Goal: Information Seeking & Learning: Learn about a topic

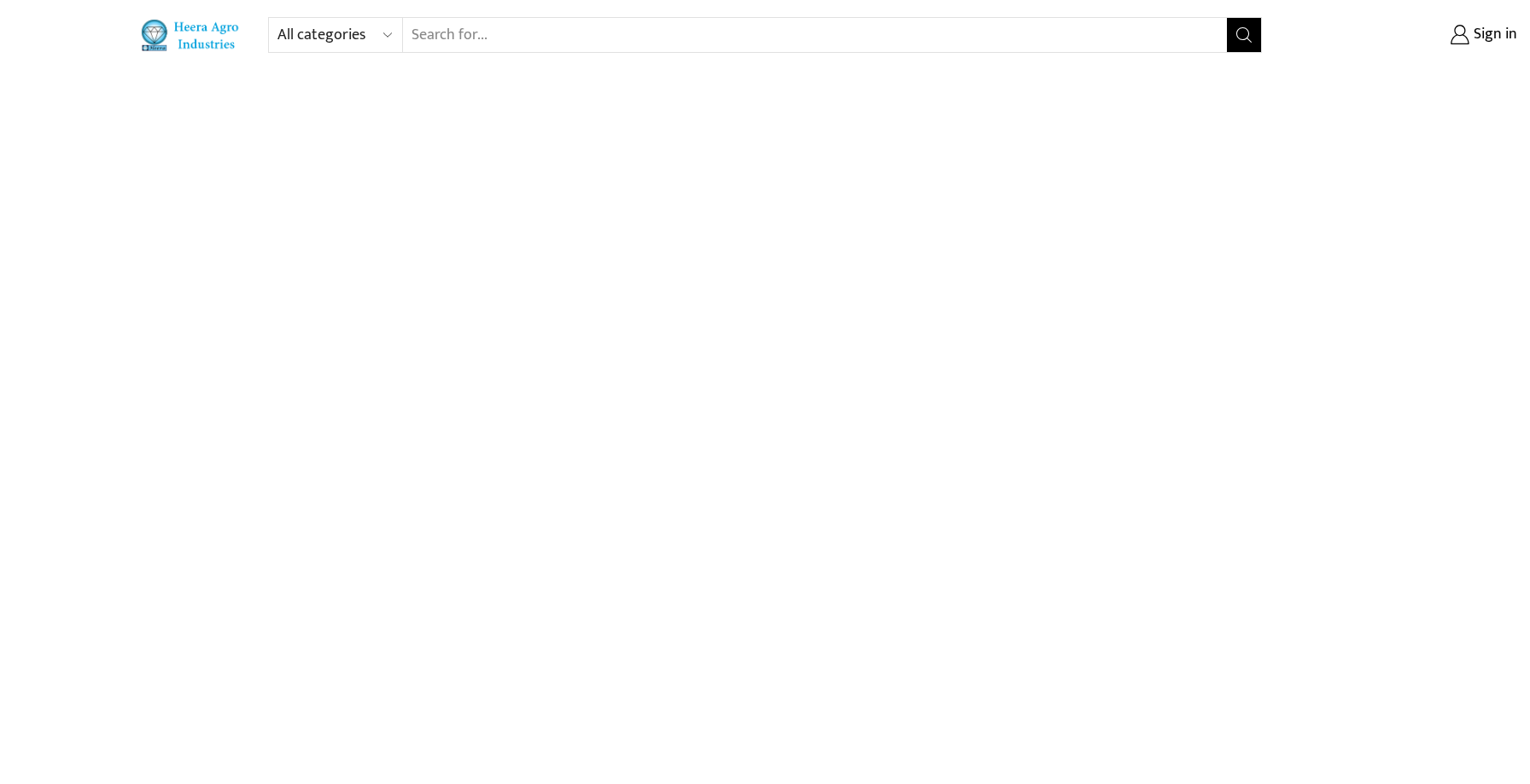
click at [196, 39] on img at bounding box center [191, 35] width 102 height 32
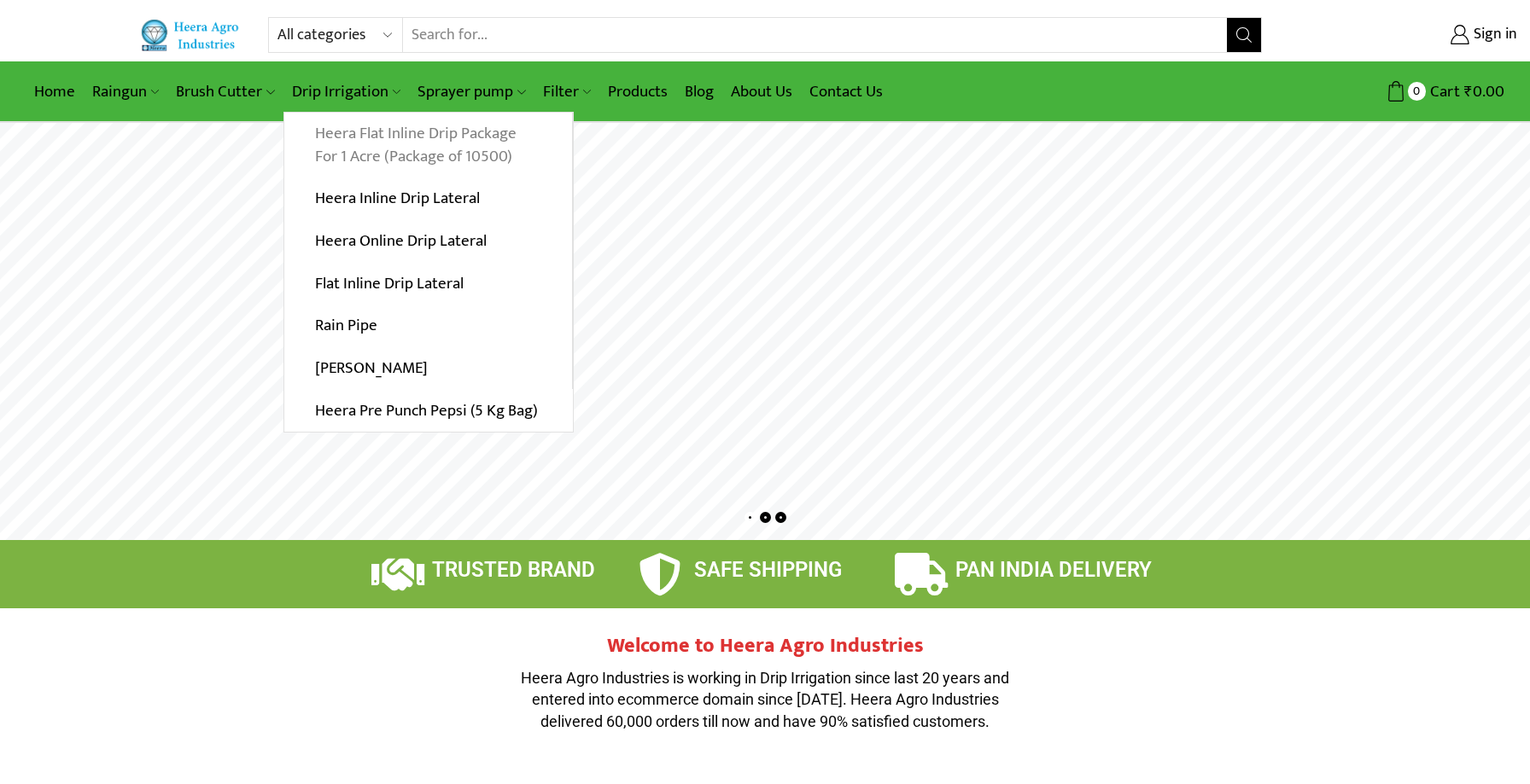
click at [345, 147] on link "Heera Flat Inline Drip Package For 1 Acre (Package of 10500)" at bounding box center [428, 146] width 288 height 66
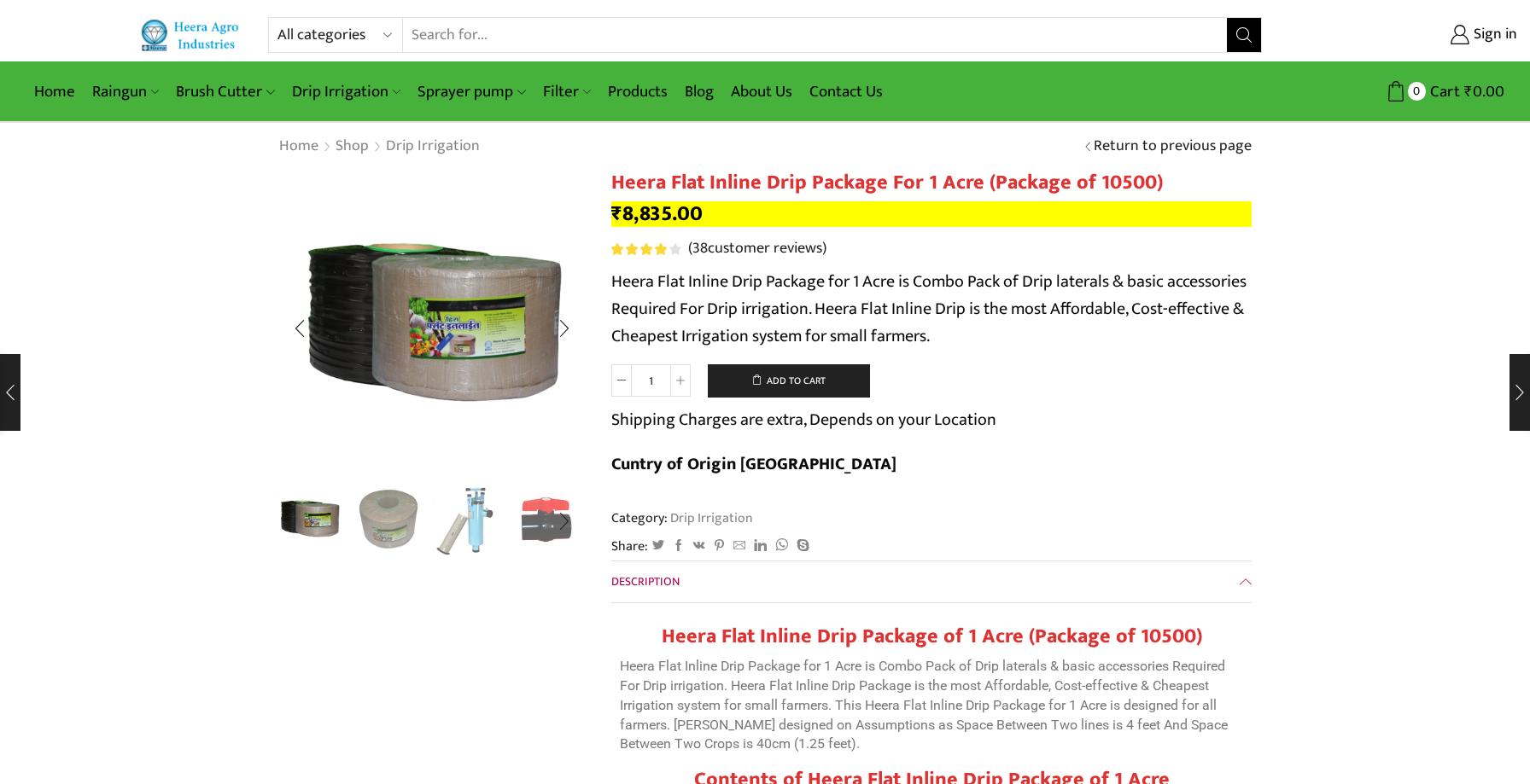
click at [390, 530] on img "2 / 10" at bounding box center [389, 519] width 71 height 71
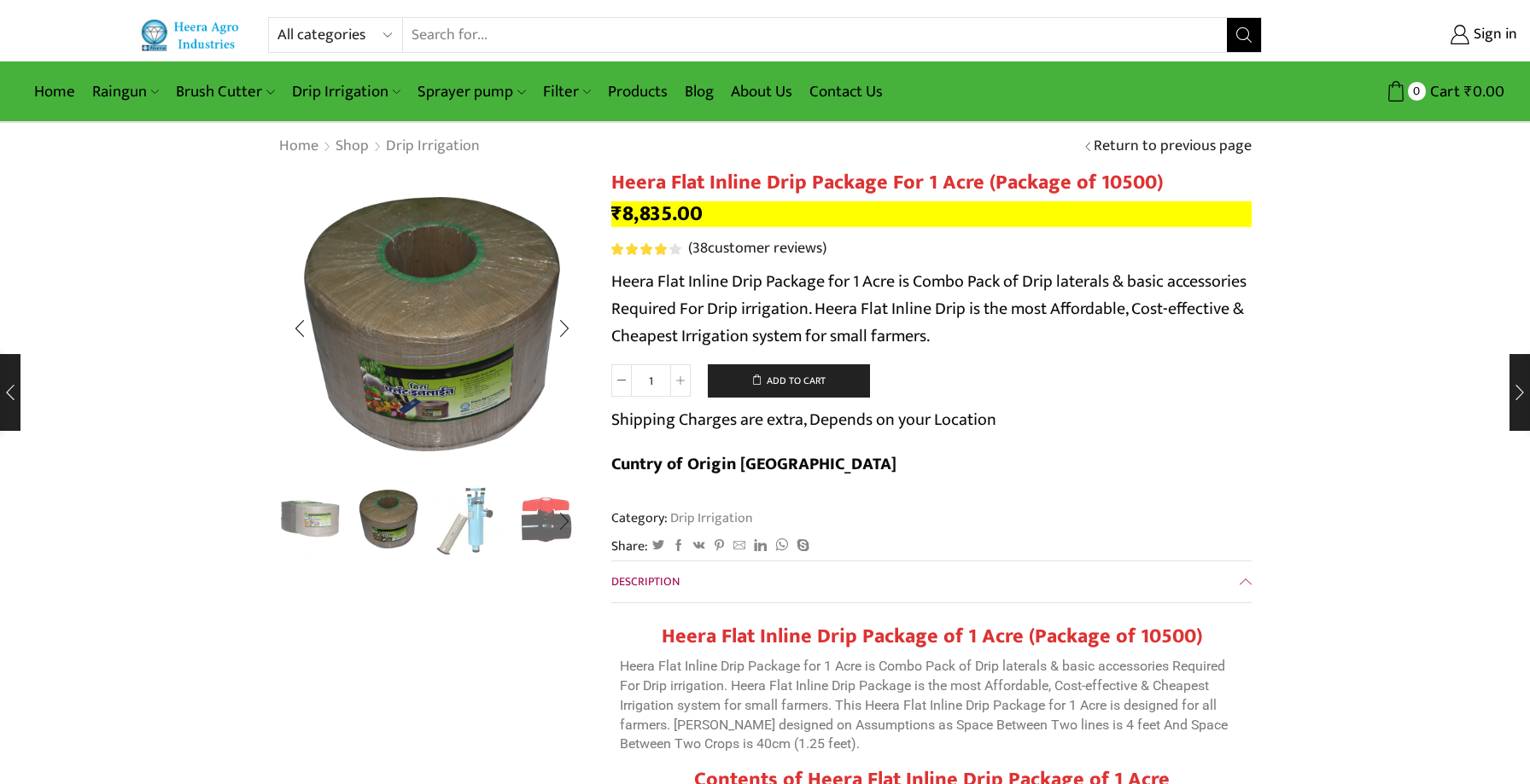
click at [318, 523] on div at bounding box center [432, 521] width 307 height 69
click at [303, 513] on img "1 / 10" at bounding box center [309, 519] width 71 height 71
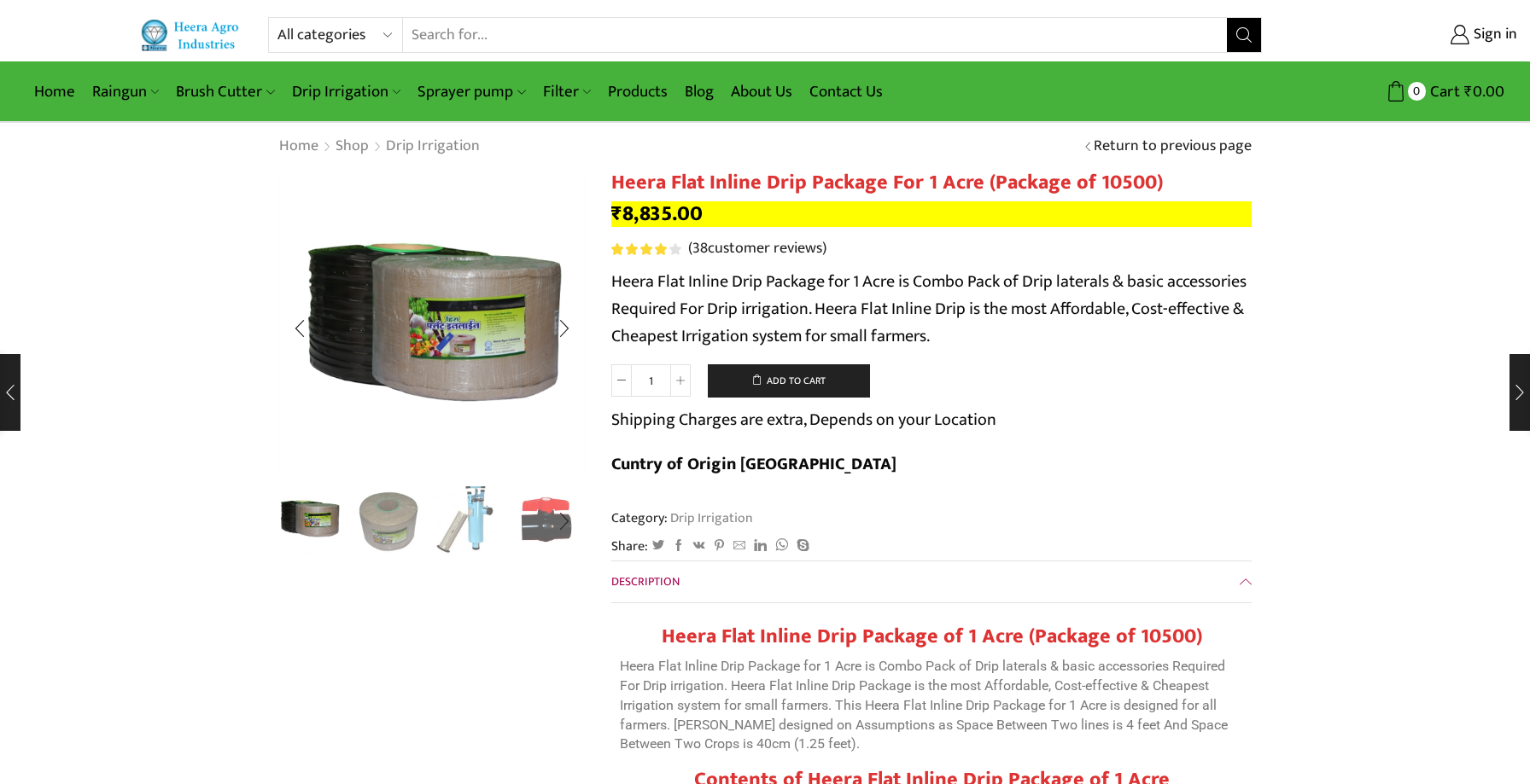
click at [457, 507] on img "3 / 10" at bounding box center [467, 519] width 71 height 71
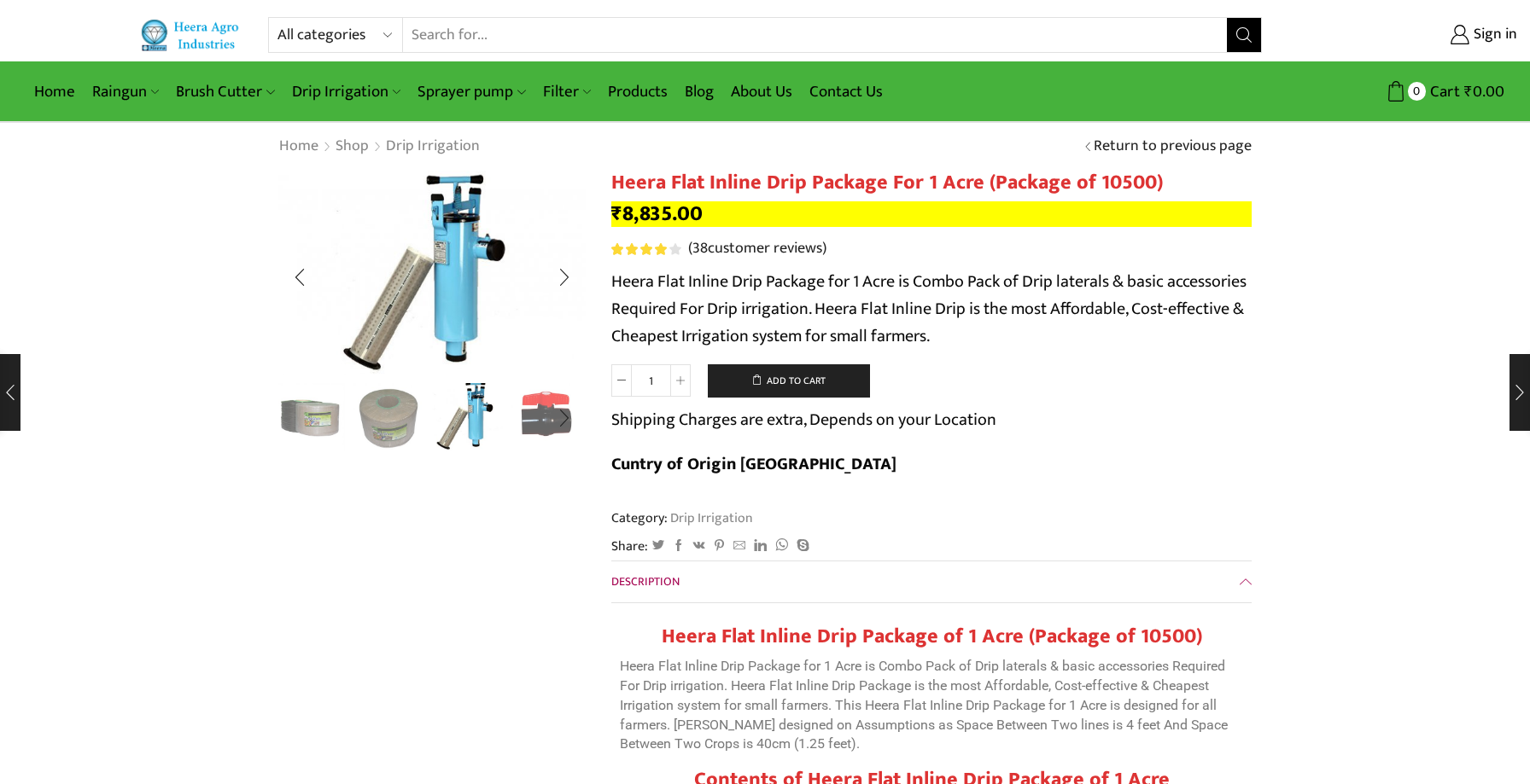
click at [511, 431] on img "4 / 10" at bounding box center [546, 415] width 71 height 71
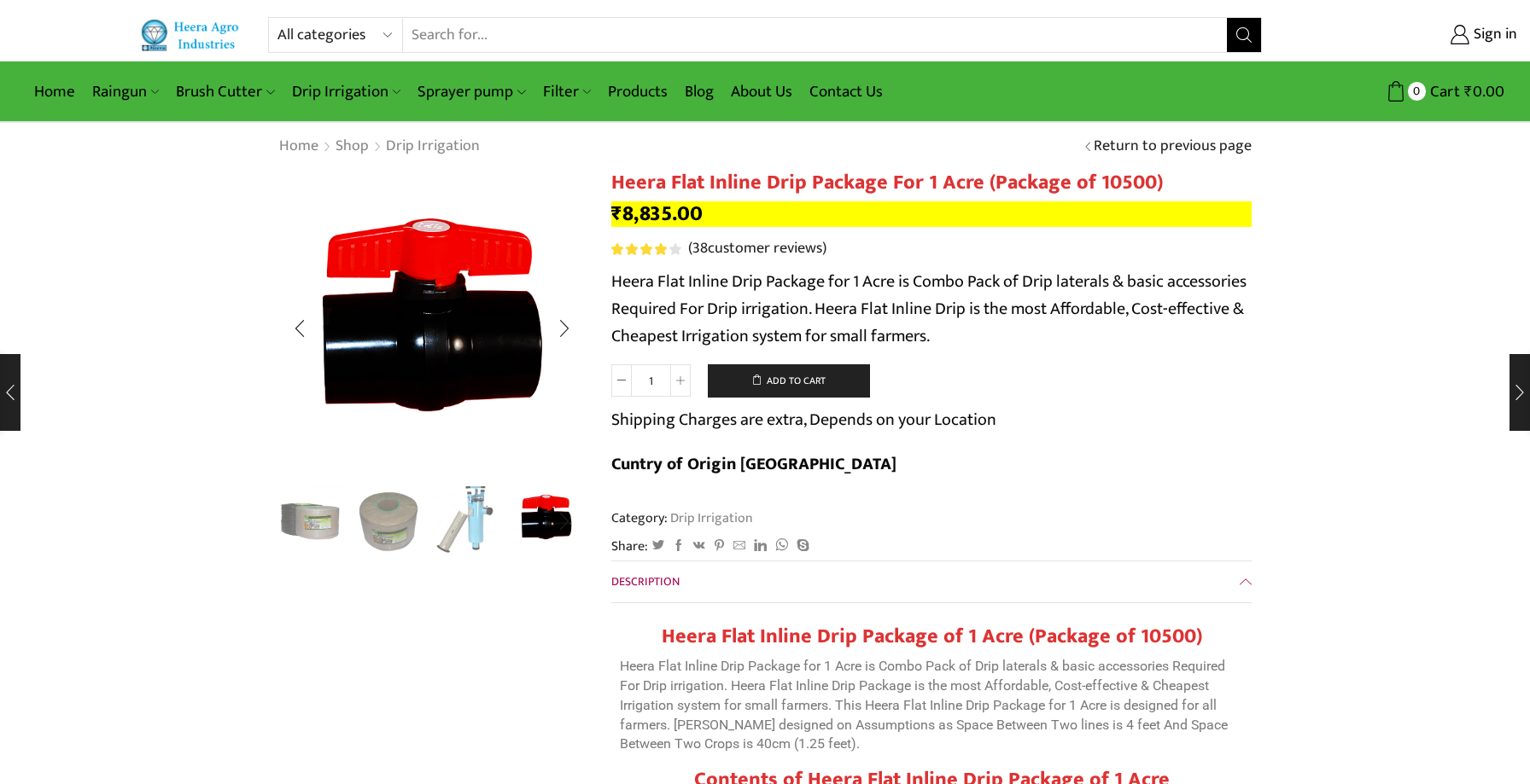
click at [478, 532] on img "3 / 10" at bounding box center [467, 519] width 71 height 71
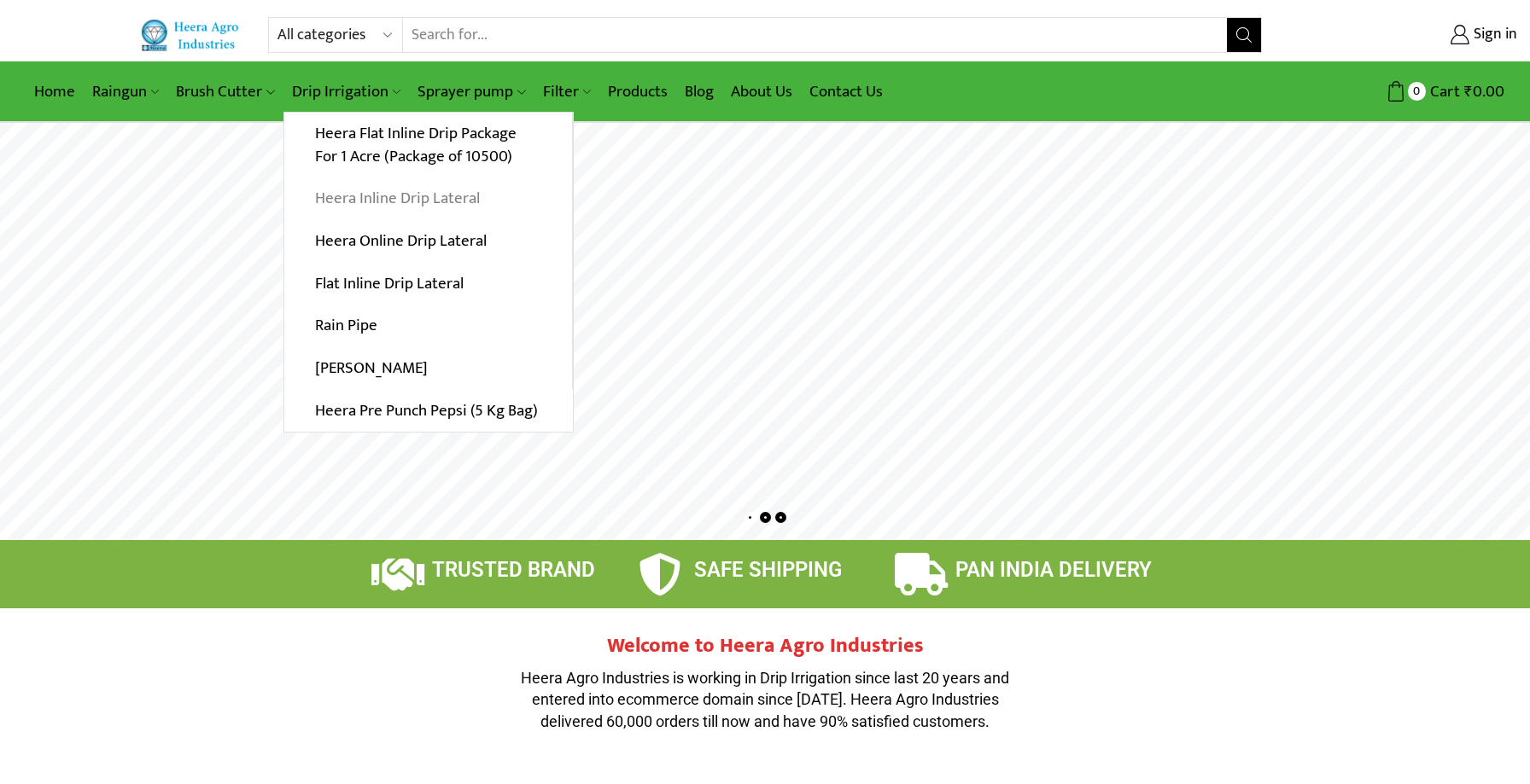
click at [378, 202] on link "Heera Inline Drip Lateral" at bounding box center [428, 199] width 288 height 43
